Goal: Find specific page/section

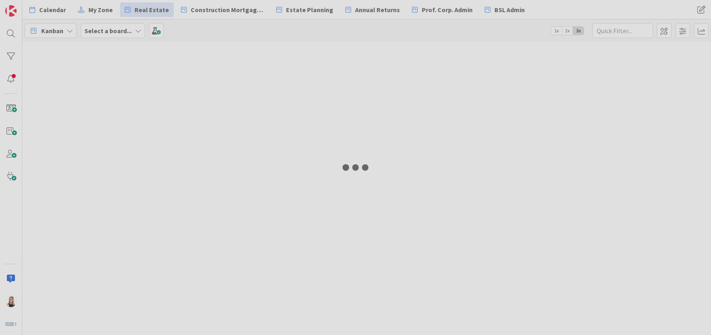
type input "1666"
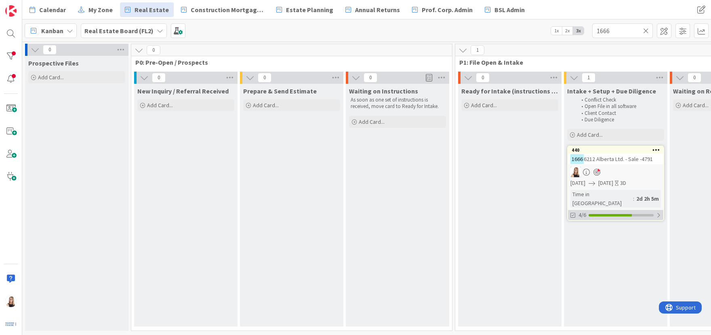
click at [621, 214] on div at bounding box center [610, 215] width 43 height 2
click at [573, 232] on icon at bounding box center [574, 235] width 6 height 6
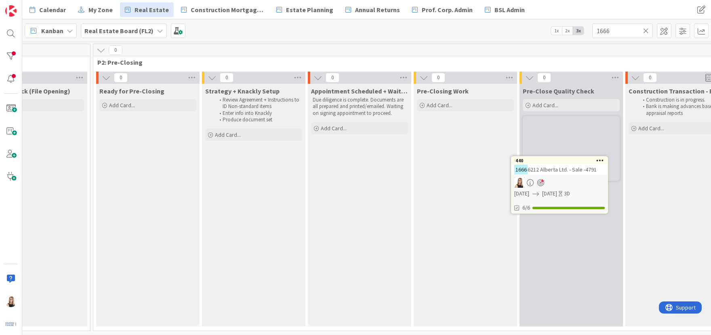
scroll to position [0, 806]
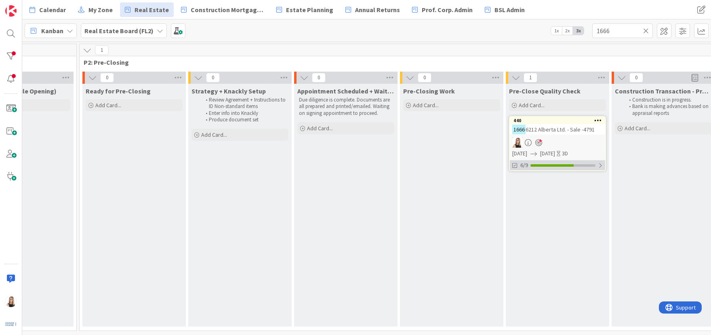
click at [552, 166] on div "6/9" at bounding box center [557, 165] width 95 height 10
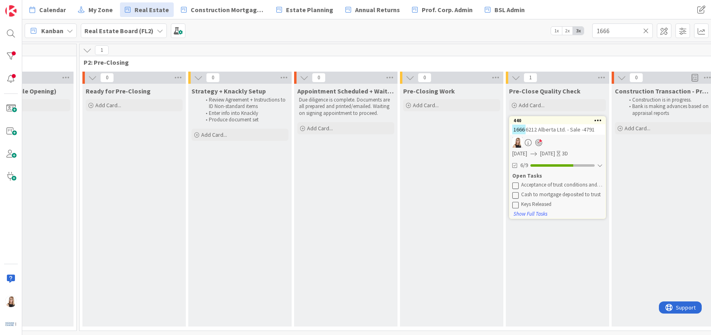
click at [644, 29] on icon at bounding box center [646, 30] width 6 height 7
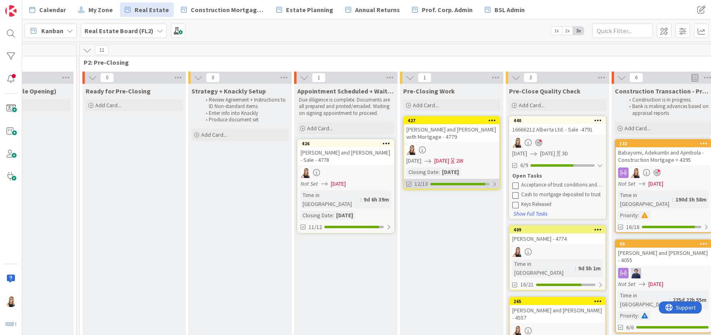
click at [457, 186] on div "12/13" at bounding box center [451, 184] width 95 height 10
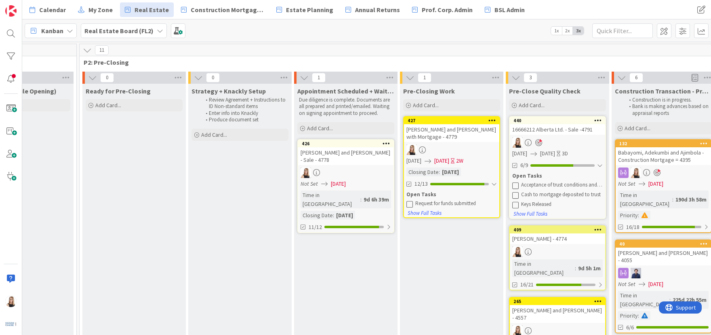
click at [409, 203] on icon at bounding box center [410, 203] width 6 height 6
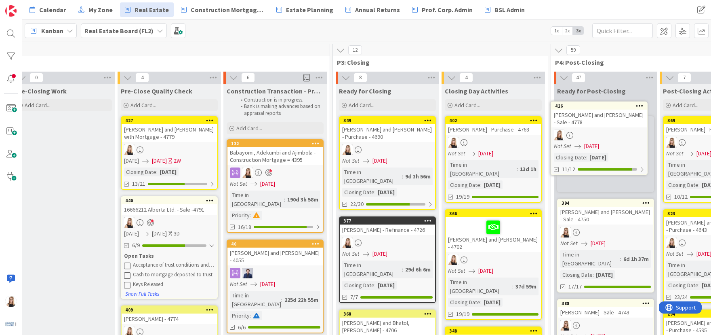
scroll to position [0, 1195]
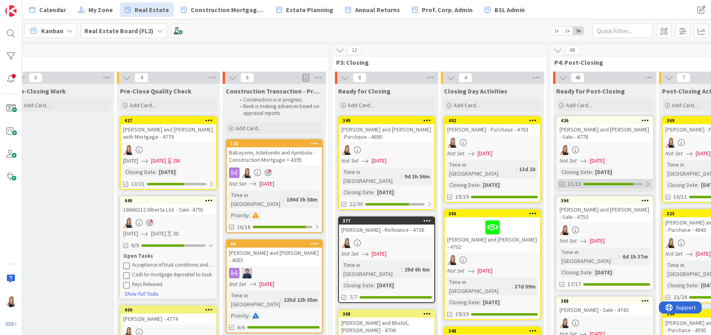
click at [588, 183] on div at bounding box center [609, 184] width 50 height 2
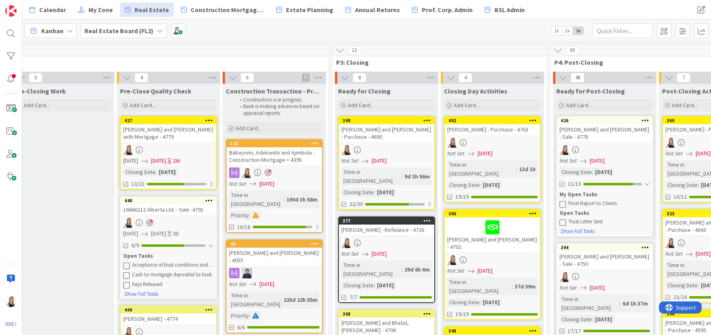
click at [563, 219] on icon at bounding box center [563, 222] width 6 height 6
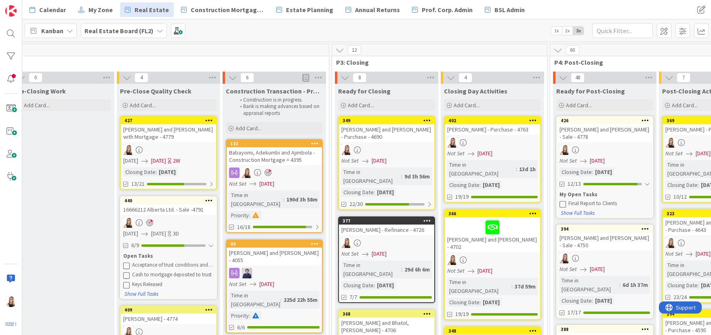
click at [563, 200] on icon at bounding box center [563, 203] width 6 height 6
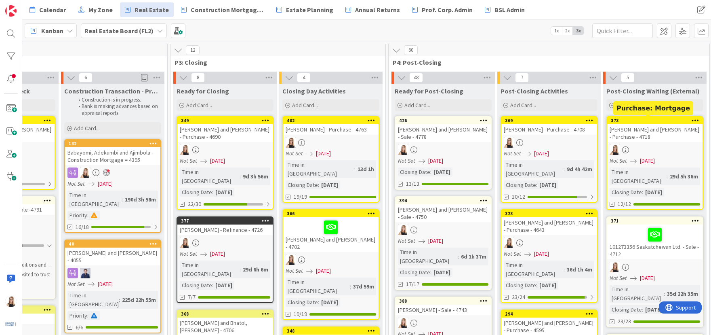
scroll to position [0, 1365]
